Goal: Task Accomplishment & Management: Complete application form

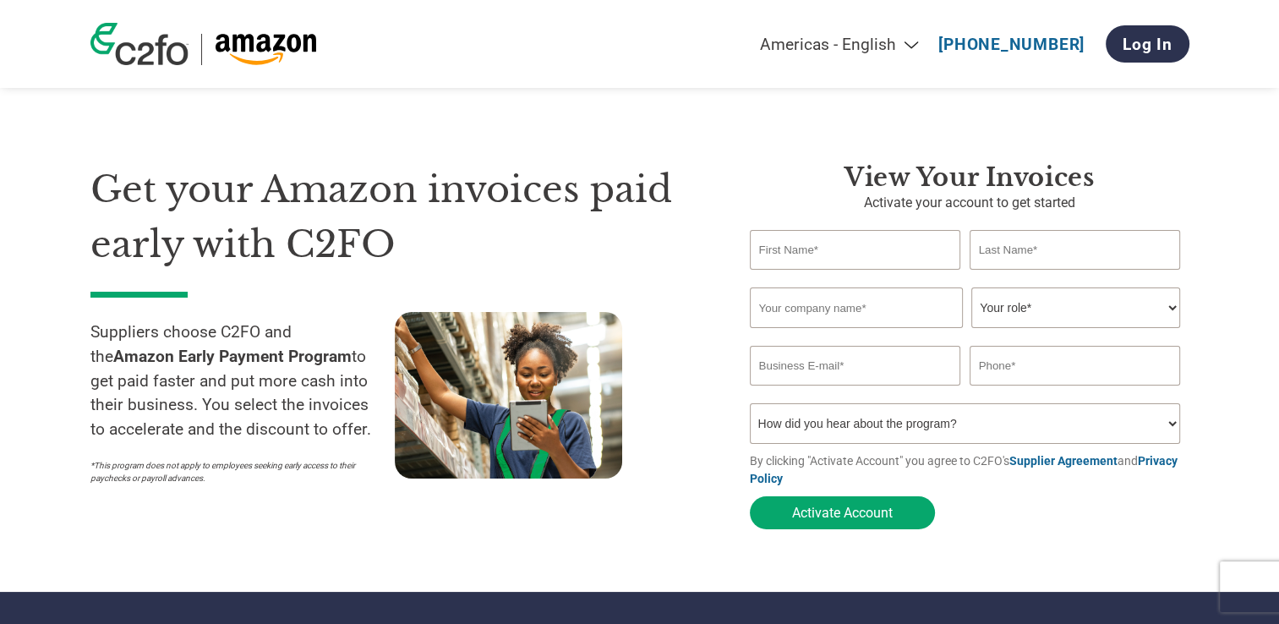
click at [790, 255] on input "text" at bounding box center [855, 250] width 211 height 40
type input "[PERSON_NAME]"
type input "[PERSON_NAME][EMAIL_ADDRESS][DOMAIN_NAME]"
type input "07378598112"
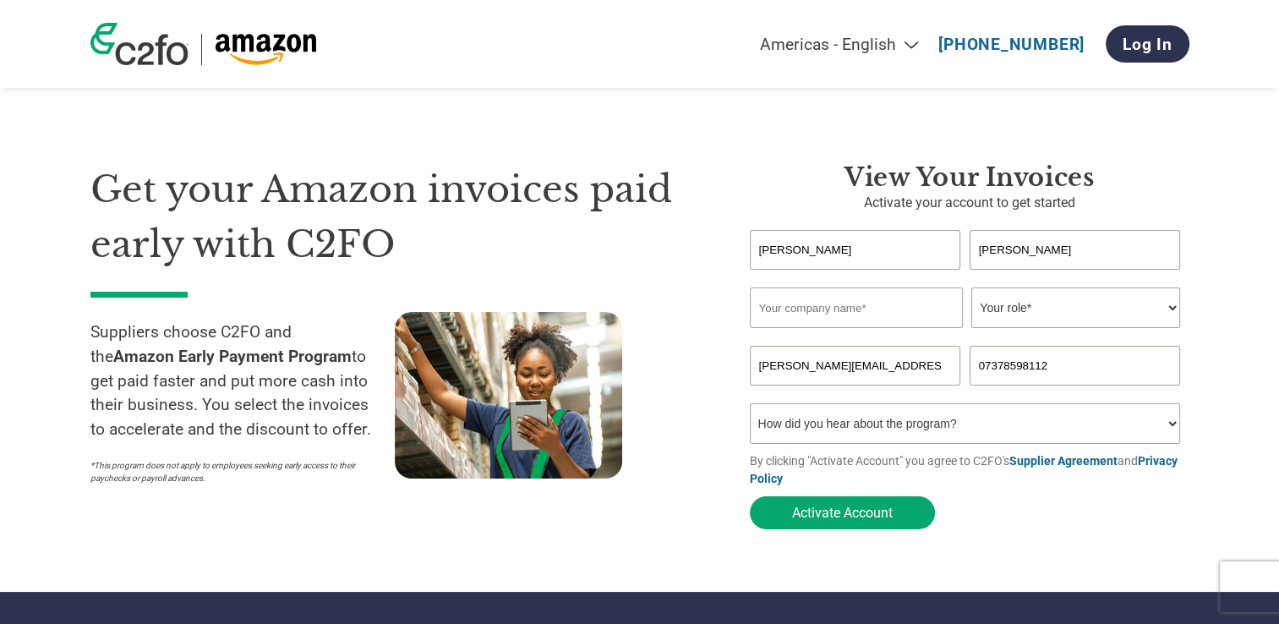
type input "[PERSON_NAME]"
click at [861, 314] on input "text" at bounding box center [856, 307] width 213 height 41
type input "The Friendly Chemical Co"
click at [1014, 309] on select "Your role* CFO Controller Credit Manager Finance Director Treasurer CEO Preside…" at bounding box center [1075, 307] width 209 height 41
select select "BOOKKEEPER"
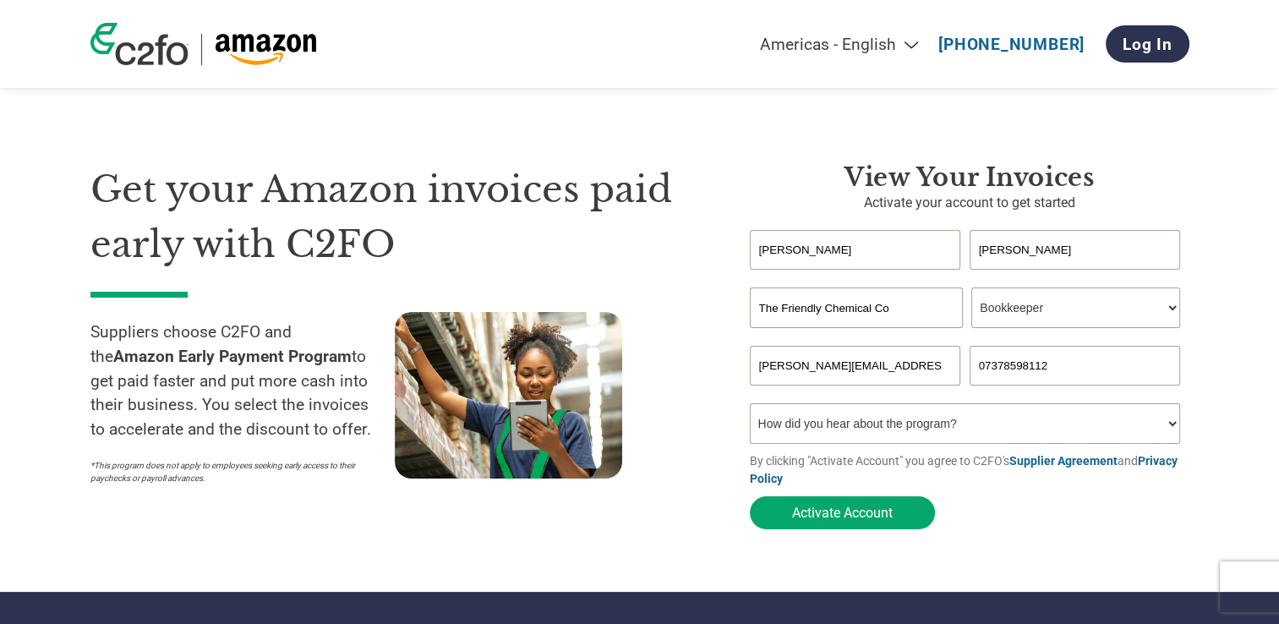
click at [971, 288] on select "Your role* CFO Controller Credit Manager Finance Director Treasurer CEO Preside…" at bounding box center [1075, 307] width 209 height 41
click at [854, 517] on button "Activate Account" at bounding box center [842, 512] width 185 height 33
type input "[PERSON_NAME]"
type input "The Friendly Chemical Co"
type input "[PERSON_NAME][EMAIL_ADDRESS][DOMAIN_NAME]"
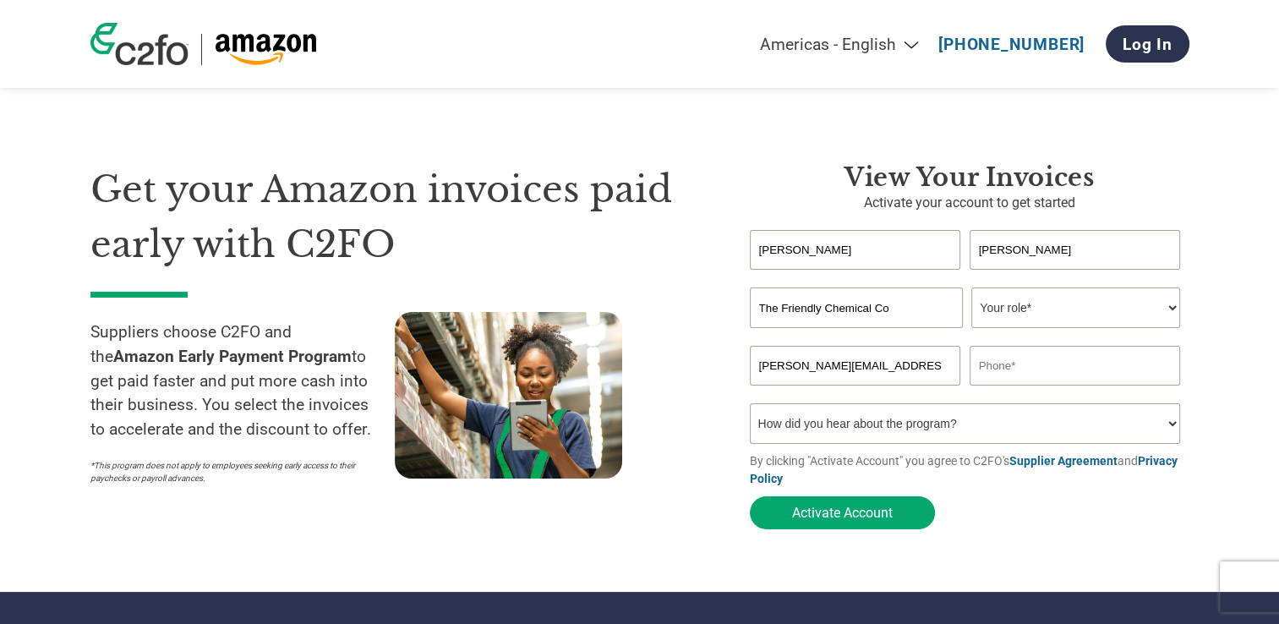
type input "07378598112"
type input "[PERSON_NAME]"
click at [1074, 320] on select "Your role* CFO Controller Credit Manager Finance Director Treasurer CEO Preside…" at bounding box center [1075, 307] width 209 height 41
click at [782, 366] on input "[PERSON_NAME][EMAIL_ADDRESS][DOMAIN_NAME]" at bounding box center [855, 366] width 211 height 40
type input "[EMAIL_ADDRESS][DOMAIN_NAME]"
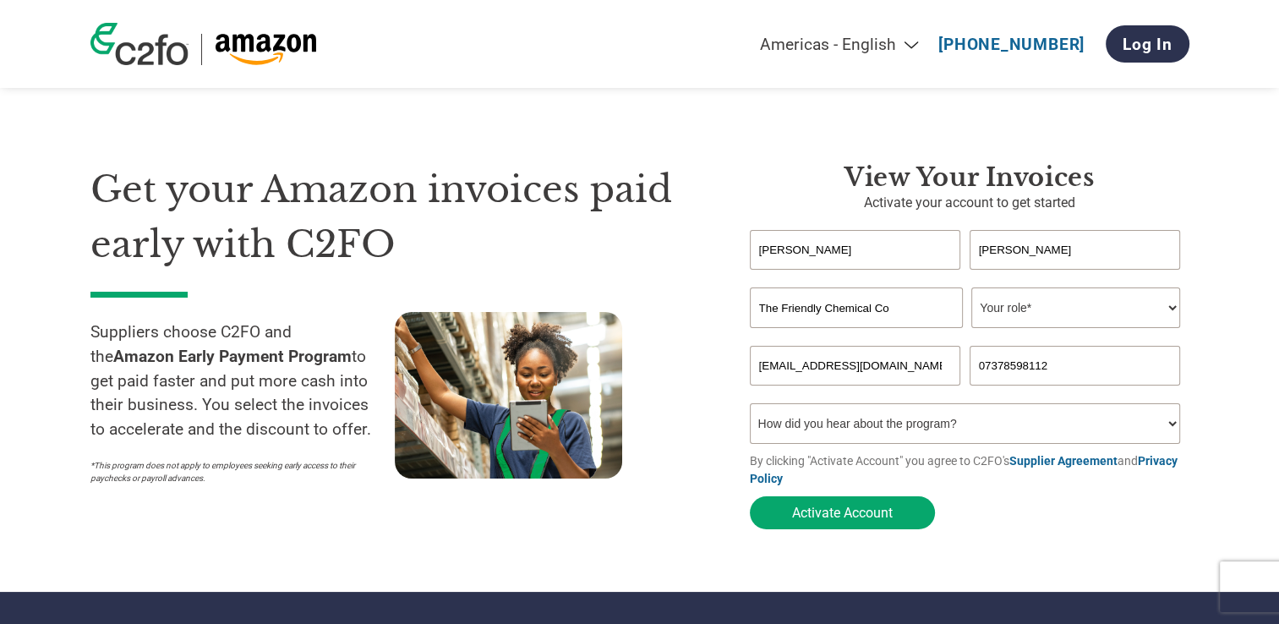
click at [1146, 306] on select "Your role* CFO Controller Credit Manager Finance Director Treasurer CEO Preside…" at bounding box center [1075, 307] width 209 height 41
select select "BOOKKEEPER"
click at [971, 288] on select "Your role* CFO Controller Credit Manager Finance Director Treasurer CEO Preside…" at bounding box center [1075, 307] width 209 height 41
click at [710, 491] on div "Get your Amazon invoices paid early with C2FO Suppliers choose C2FO and the Ama…" at bounding box center [407, 349] width 634 height 375
click at [866, 513] on button "Activate Account" at bounding box center [842, 512] width 185 height 33
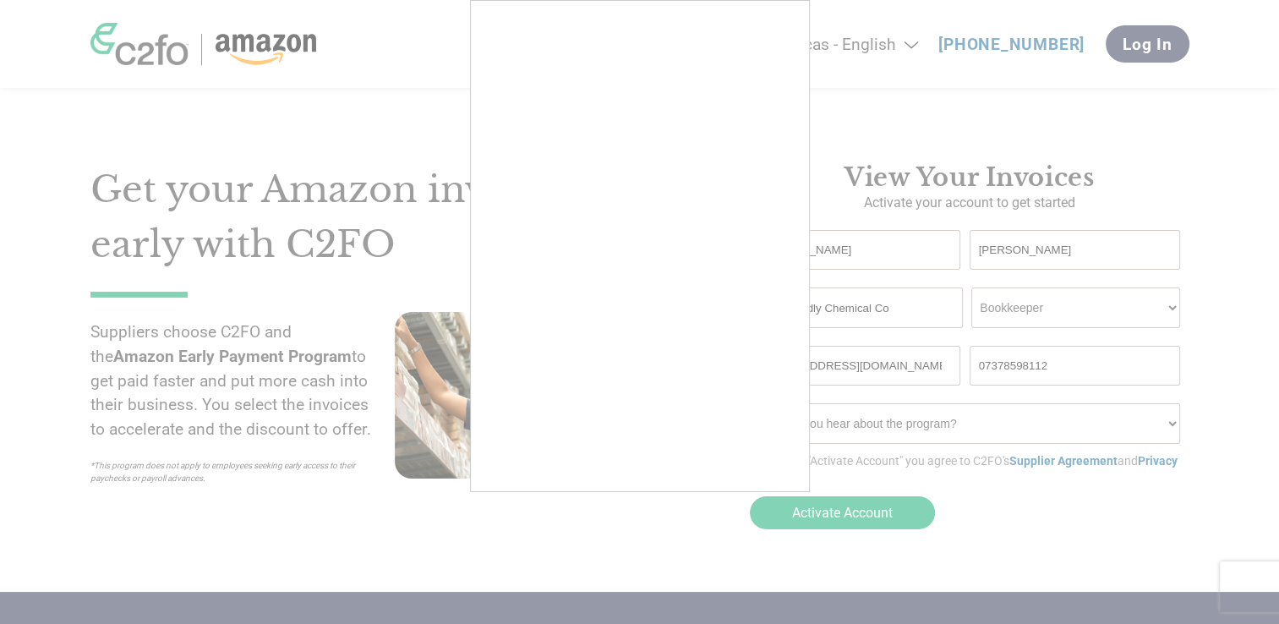
click at [839, 514] on div at bounding box center [639, 312] width 1279 height 624
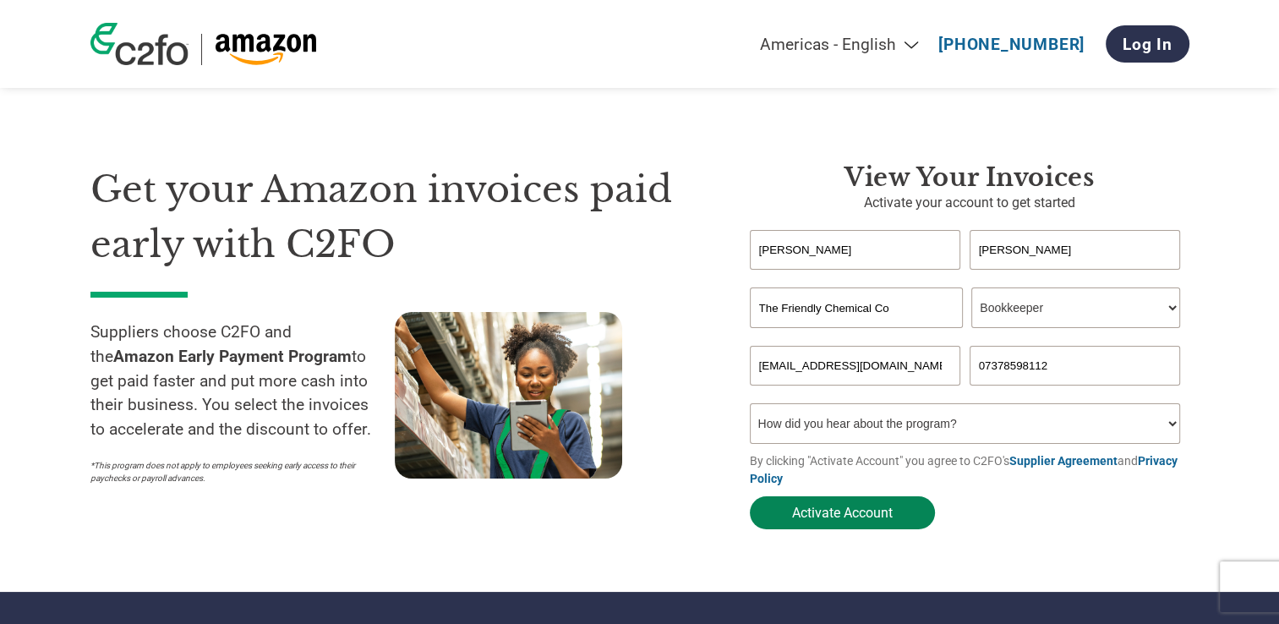
click at [842, 520] on button "Activate Account" at bounding box center [842, 512] width 185 height 33
